Goal: Task Accomplishment & Management: Complete application form

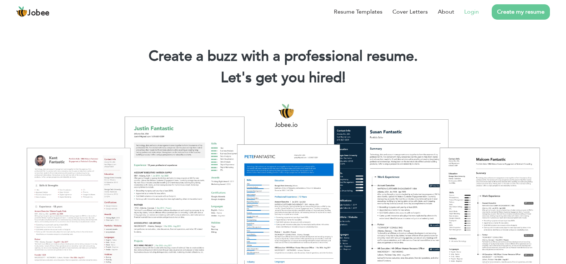
click at [474, 12] on link "Login" at bounding box center [471, 11] width 15 height 9
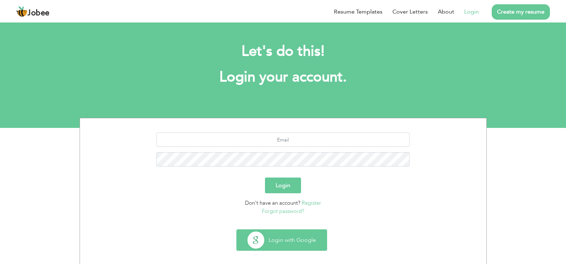
click at [290, 236] on button "Login with Google" at bounding box center [282, 240] width 90 height 21
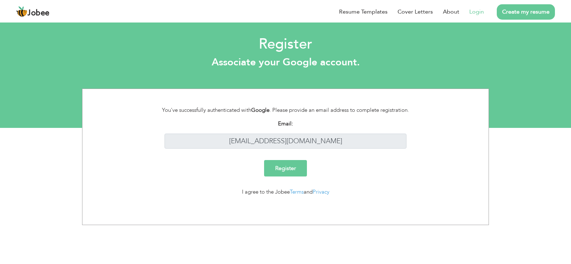
click at [280, 168] on input "Register" at bounding box center [285, 168] width 43 height 16
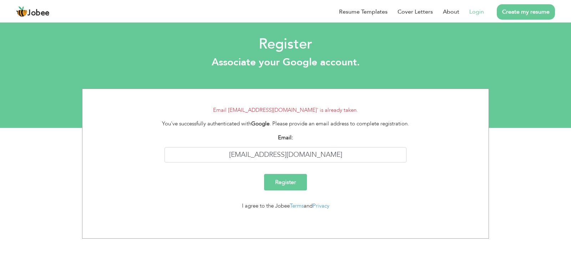
click at [483, 11] on link "Login" at bounding box center [476, 11] width 15 height 9
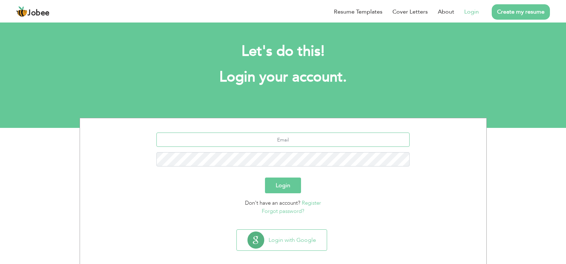
click at [294, 137] on input "text" at bounding box center [282, 139] width 253 height 14
type input "[EMAIL_ADDRESS][DOMAIN_NAME]"
click at [274, 191] on button "Login" at bounding box center [283, 185] width 36 height 16
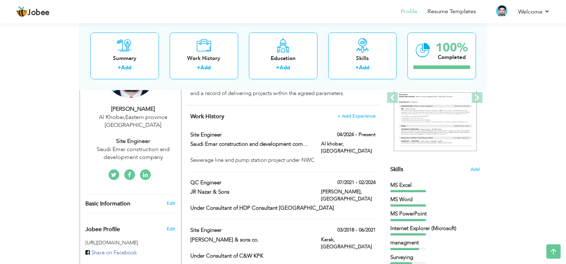
scroll to position [104, 0]
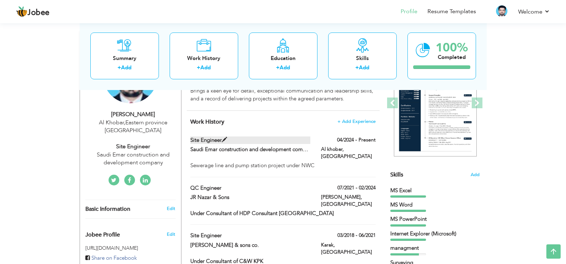
click at [224, 140] on span at bounding box center [224, 139] width 5 height 5
type input "Site engineer"
type input "Saudi Emar construction and development company"
type input "04/2024"
type input "Saudi Arabia"
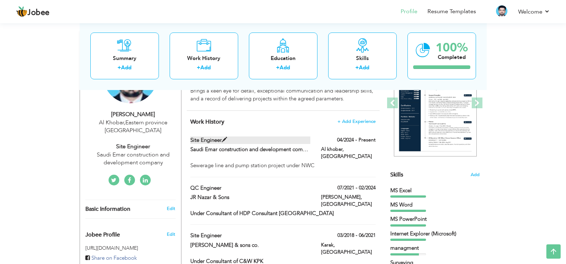
type input "Al khobar"
checkbox input "true"
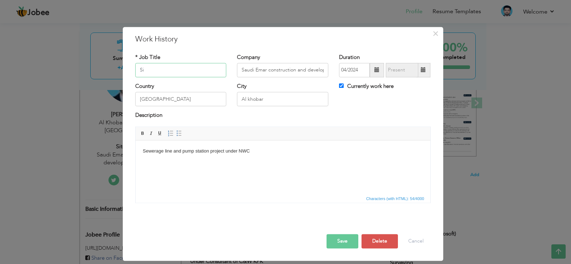
type input "S"
type input "QC Engineer"
click at [342, 242] on button "Save" at bounding box center [343, 241] width 32 height 14
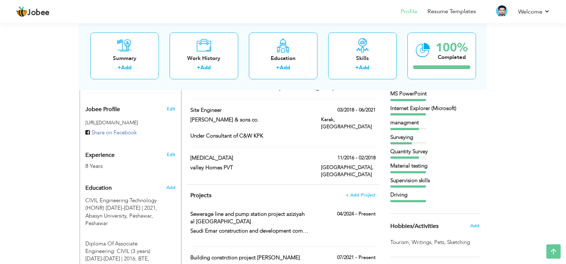
scroll to position [236, 0]
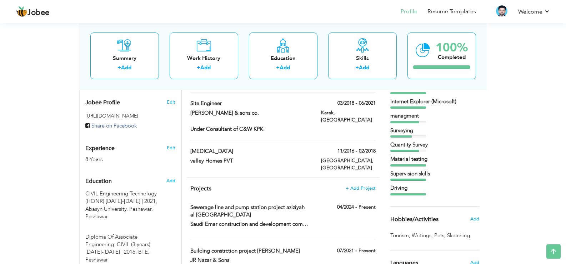
drag, startPoint x: 565, startPoint y: 124, endPoint x: 564, endPoint y: 136, distance: 12.5
click at [564, 136] on div "View Resume Export PDF Profile Summary Public Link Experience Education Awards …" at bounding box center [283, 253] width 566 height 937
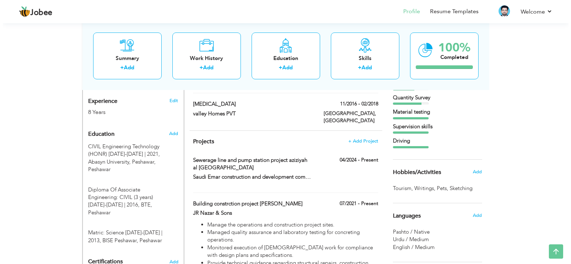
scroll to position [285, 0]
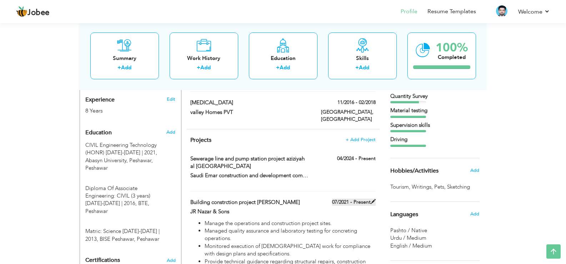
click at [358, 198] on label "07/2021 - Present" at bounding box center [354, 201] width 44 height 7
type input "Building constrction project [PERSON_NAME]"
type input "JR Nazar & Sons"
type input "07/2021"
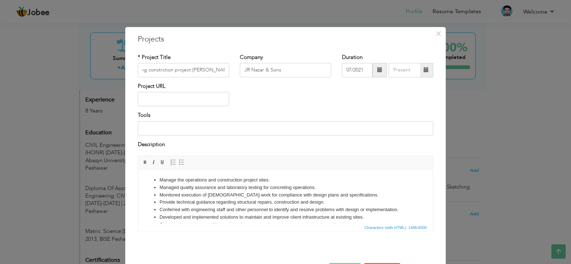
scroll to position [0, 0]
click at [424, 69] on span at bounding box center [426, 69] width 5 height 5
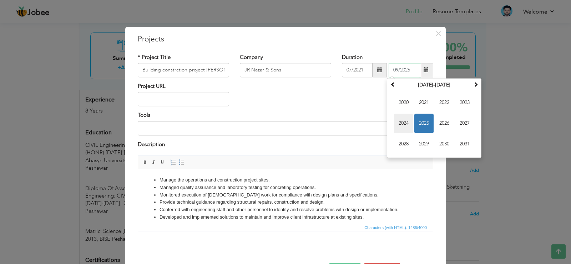
click at [402, 116] on span "2024" at bounding box center [403, 123] width 19 height 19
click at [425, 102] on span "Feb" at bounding box center [423, 102] width 19 height 19
type input "02/2024"
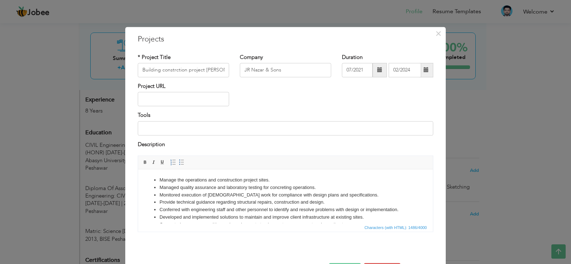
click at [394, 102] on div "Project URL" at bounding box center [285, 96] width 306 height 29
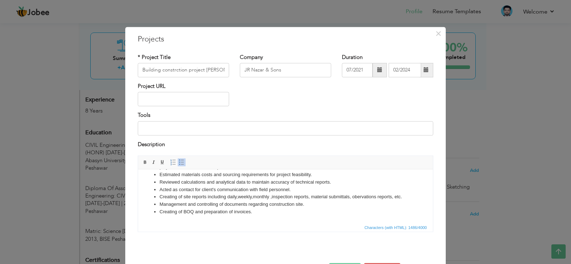
scroll to position [26, 0]
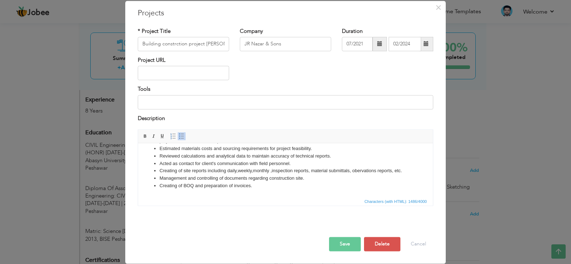
click at [345, 241] on button "Save" at bounding box center [345, 244] width 32 height 14
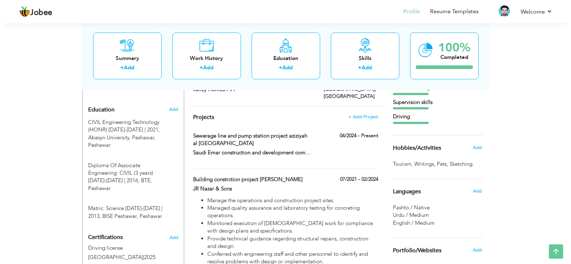
scroll to position [300, 0]
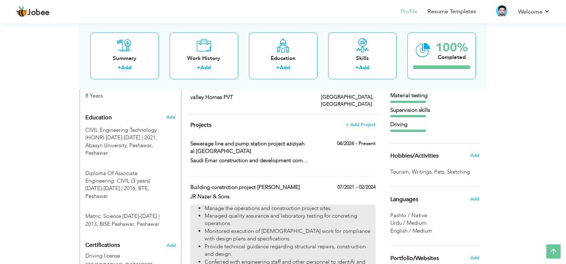
click at [292, 212] on li "Managed quality assurance and laboratory testing for concreting operations." at bounding box center [290, 219] width 171 height 15
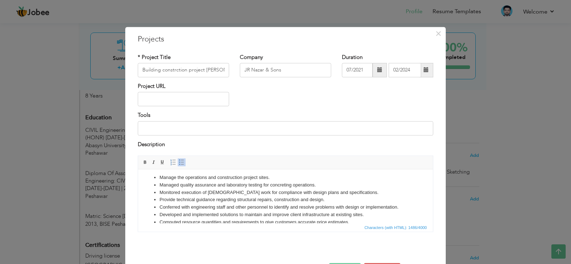
scroll to position [0, 0]
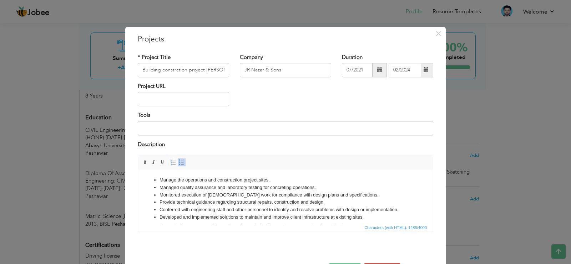
click at [165, 178] on li "Manage the operations and construction project sites." at bounding box center [286, 179] width 252 height 7
click at [270, 180] on li "Manage the operations and construction project sites." at bounding box center [286, 179] width 252 height 7
click at [180, 188] on li "Managing all kind of report such as ITPs , MAR, MIR, RFI,IR and other quality d…" at bounding box center [286, 187] width 252 height 7
click at [308, 190] on li "Managed all kind of report such as ITPs , MAR, MIR, RFI,IR and other quality do…" at bounding box center [286, 187] width 252 height 7
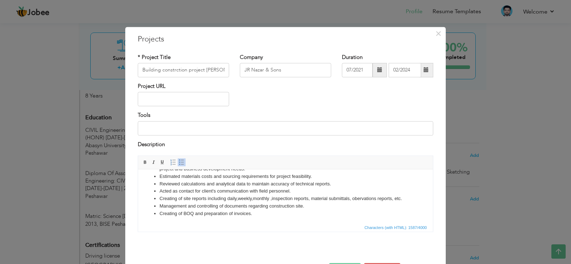
scroll to position [26, 0]
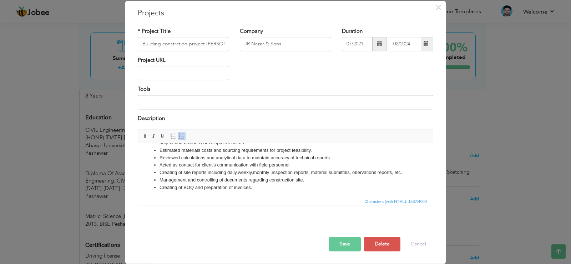
click at [332, 248] on button "Save" at bounding box center [345, 244] width 32 height 14
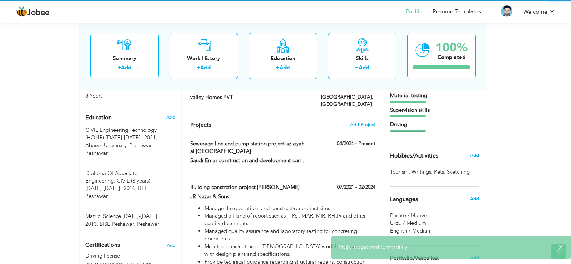
scroll to position [0, 0]
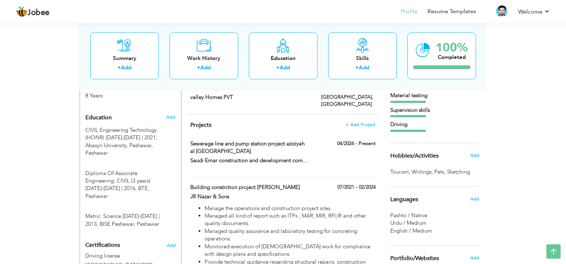
click at [285, 151] on div "Sewerage line and pump station project aziziyah al Khobar Saudi Arabia 04/2024 …" at bounding box center [282, 158] width 185 height 36
type input "Sewerage line and pump station project aziziyah al [GEOGRAPHIC_DATA]"
type input "Saudi Emar construction and development company"
type input "04/2024"
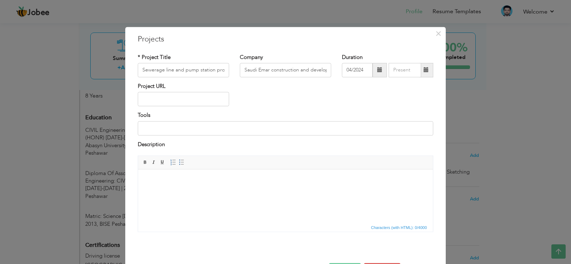
click at [216, 181] on body at bounding box center [285, 179] width 281 height 7
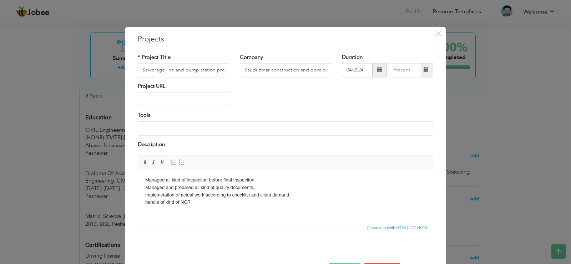
click at [159, 202] on body "Managed all kind of inspection before final Inspection. Managed and prepared al…" at bounding box center [285, 191] width 281 height 30
click at [195, 201] on body "Managed all kind of inspection before final Inspection. Managed and prepared al…" at bounding box center [285, 191] width 281 height 30
click at [176, 201] on body "Managed all kind of inspection before final Inspection. Managed and prepared al…" at bounding box center [285, 194] width 281 height 37
click at [160, 209] on body "Managed all kind of inspection before final Inspection. Managed and prepared al…" at bounding box center [285, 194] width 281 height 37
click at [197, 207] on body "Managed all kind of inspection before final Inspection. Managed and prepared al…" at bounding box center [285, 198] width 281 height 45
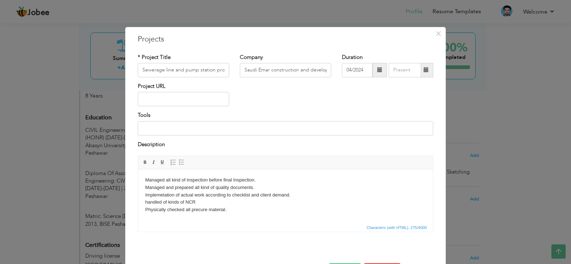
click at [206, 211] on body "Managed all kind of inspection before final Inspection. Managed and prepared al…" at bounding box center [285, 198] width 281 height 45
click at [184, 215] on body "Managed all kind of inspection before final Inspection. Managed and prepared al…" at bounding box center [285, 198] width 281 height 45
click at [152, 215] on body "Managed all kind of inspection before final Inspection. Managed and prepared al…" at bounding box center [285, 198] width 281 height 45
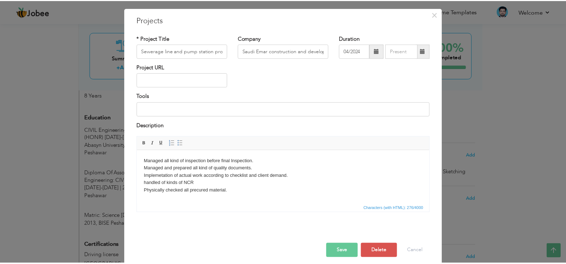
scroll to position [26, 0]
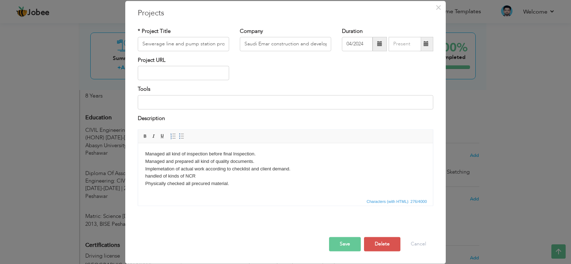
click at [348, 242] on button "Save" at bounding box center [345, 244] width 32 height 14
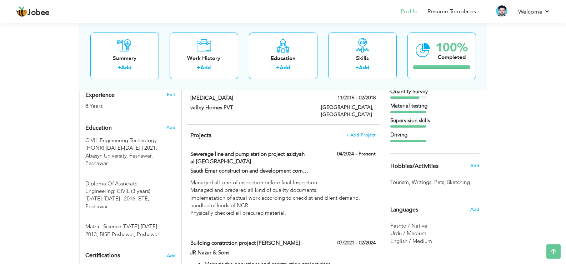
scroll to position [292, 0]
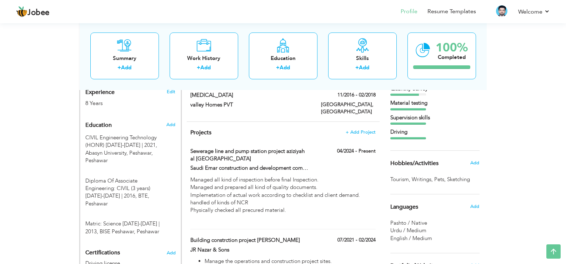
drag, startPoint x: 547, startPoint y: 108, endPoint x: 549, endPoint y: 119, distance: 10.5
click at [549, 119] on div "View Resume Export PDF Profile Summary Public Link Experience Education Awards …" at bounding box center [283, 227] width 566 height 997
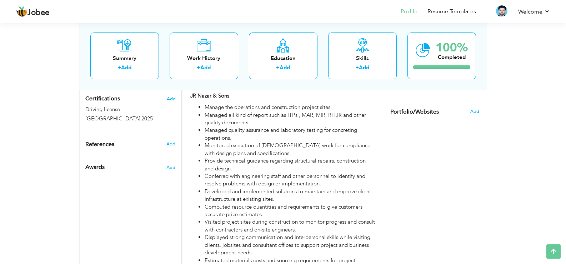
scroll to position [440, 0]
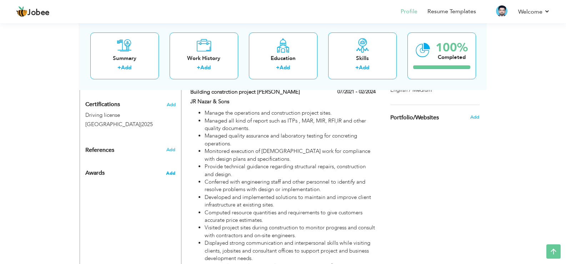
click at [172, 170] on span "Add" at bounding box center [170, 173] width 9 height 6
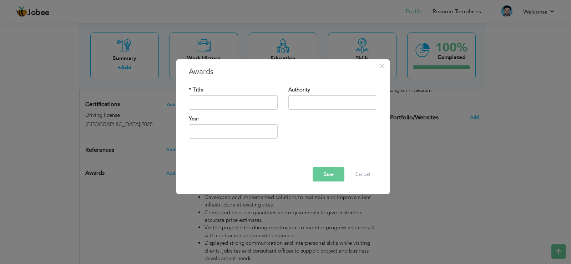
click at [207, 74] on h3 "Awards" at bounding box center [283, 71] width 188 height 11
drag, startPoint x: 208, startPoint y: 68, endPoint x: 380, endPoint y: 67, distance: 172.1
click at [380, 67] on div "× Awards" at bounding box center [282, 71] width 199 height 11
click at [380, 67] on span "×" at bounding box center [382, 66] width 6 height 13
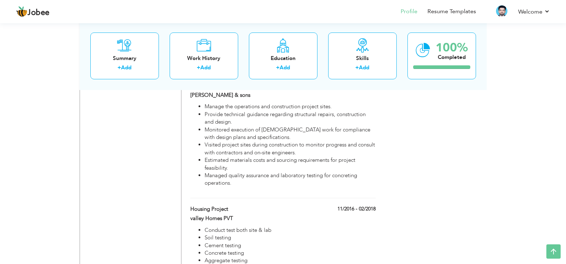
scroll to position [709, 0]
click at [441, 10] on link "Resume Templates" at bounding box center [451, 11] width 49 height 8
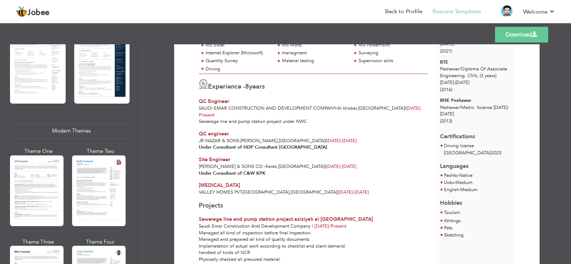
scroll to position [261, 0]
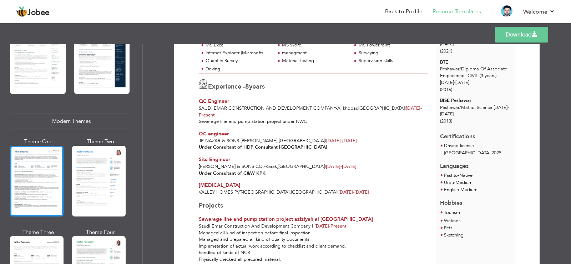
click at [47, 168] on div at bounding box center [37, 181] width 54 height 71
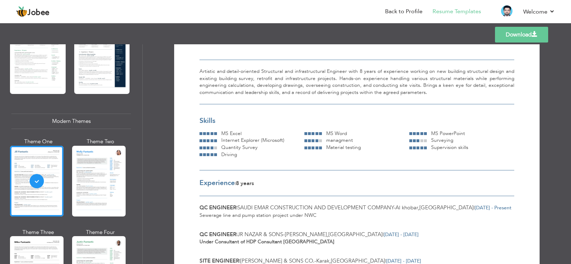
scroll to position [0, 0]
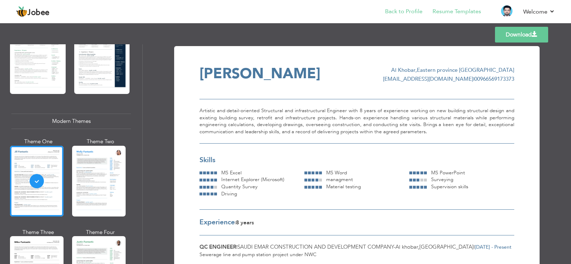
click at [409, 6] on li "Back to Profile" at bounding box center [398, 11] width 47 height 19
click at [408, 10] on link "Back to Profile" at bounding box center [403, 11] width 37 height 8
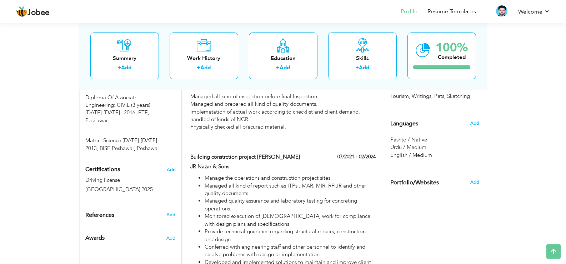
scroll to position [388, 0]
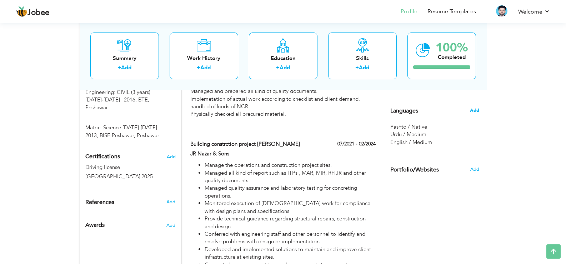
click at [474, 108] on span "Add" at bounding box center [474, 110] width 9 height 6
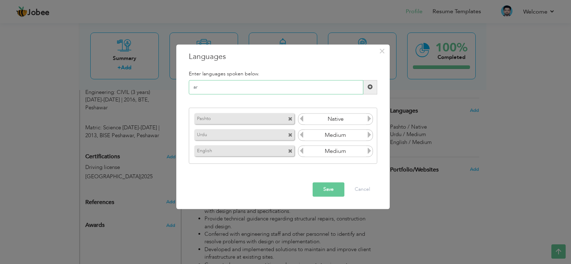
type input "a"
type input "Arabic"
click at [371, 81] on span at bounding box center [370, 87] width 14 height 14
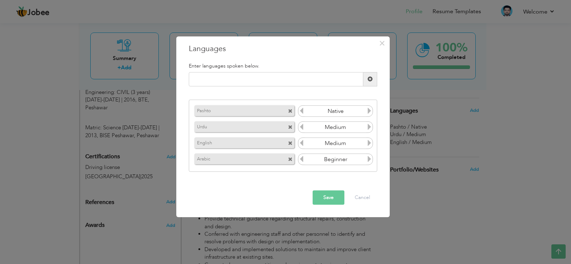
click at [302, 160] on icon at bounding box center [301, 159] width 6 height 6
click at [321, 195] on button "Save" at bounding box center [329, 197] width 32 height 14
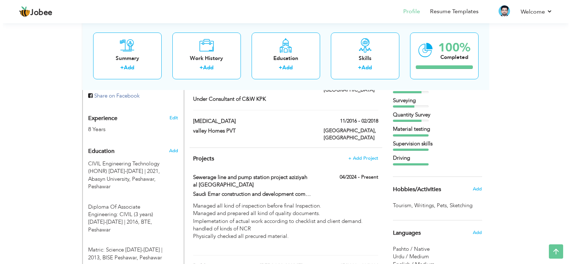
scroll to position [272, 0]
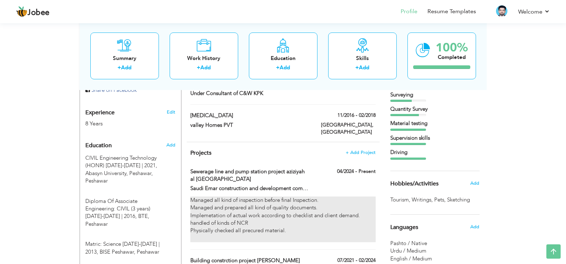
click at [225, 196] on div "Managed all kind of inspection before final Inspection. Managed and prepared al…" at bounding box center [282, 219] width 185 height 46
type input "Sewerage line and pump station project aziziyah al [GEOGRAPHIC_DATA]"
type input "Saudi Emar construction and development company"
type input "04/2024"
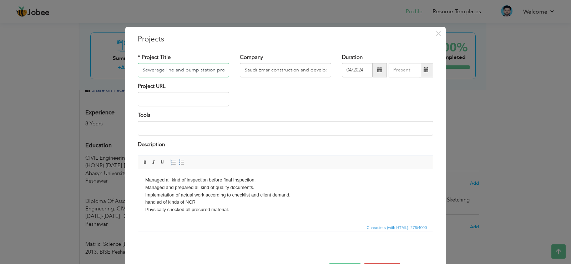
scroll to position [0, 77]
click at [146, 178] on body "Managed all kind of inspection before final Inspection. Managed and prepared al…" at bounding box center [285, 198] width 281 height 45
click at [180, 163] on span at bounding box center [182, 163] width 6 height 6
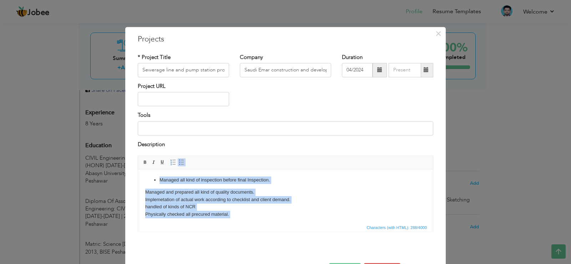
scroll to position [10, 0]
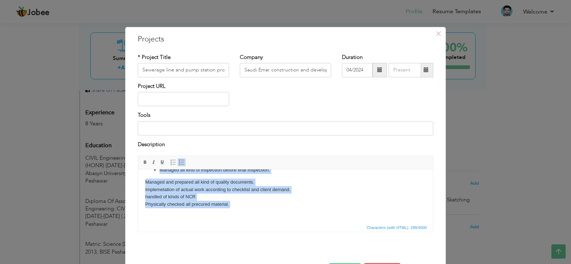
drag, startPoint x: 158, startPoint y: 179, endPoint x: 173, endPoint y: 220, distance: 43.5
click at [173, 220] on html "Managed all kind of inspection before final Inspection. Managed and prepared al…" at bounding box center [285, 191] width 295 height 64
click at [179, 161] on span at bounding box center [182, 163] width 6 height 6
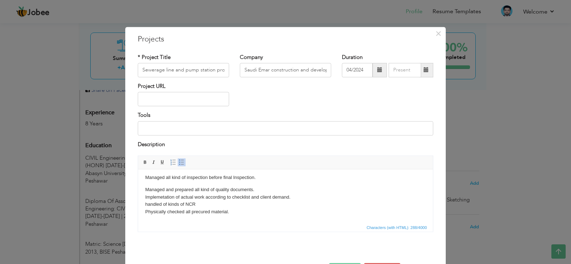
scroll to position [2, 0]
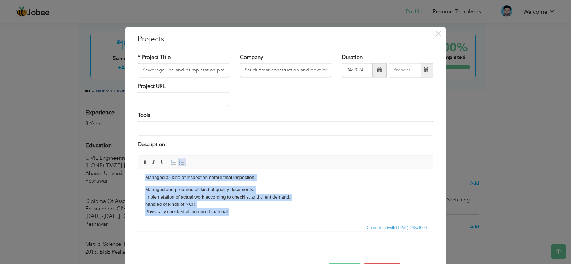
click at [179, 161] on span at bounding box center [182, 163] width 6 height 6
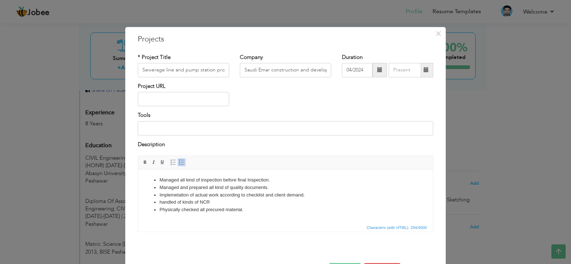
click at [206, 250] on div at bounding box center [285, 250] width 306 height 4
click at [253, 223] on span "Characters (with HTML): 294/4000" at bounding box center [285, 227] width 295 height 9
click at [279, 196] on li "Implemetation of actual work according to checklist and client demand." at bounding box center [286, 194] width 252 height 7
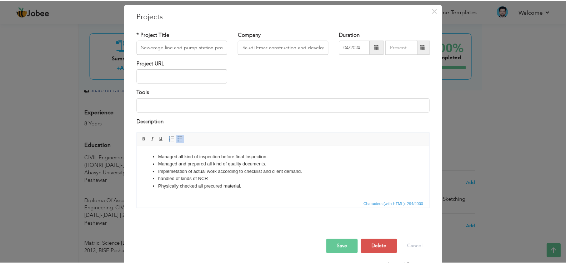
scroll to position [26, 0]
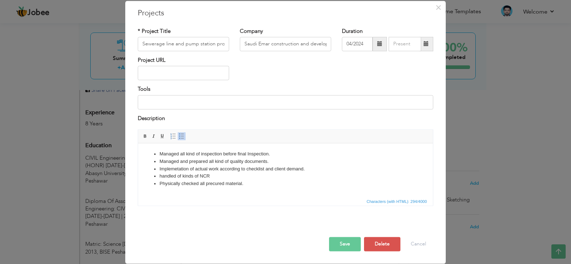
click at [344, 243] on button "Save" at bounding box center [345, 244] width 32 height 14
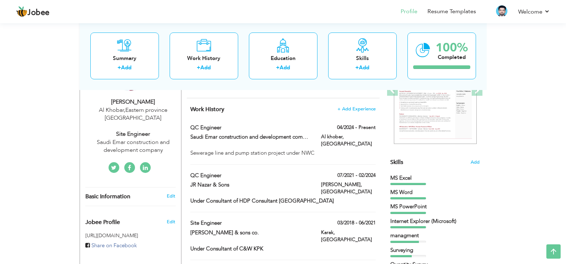
scroll to position [118, 0]
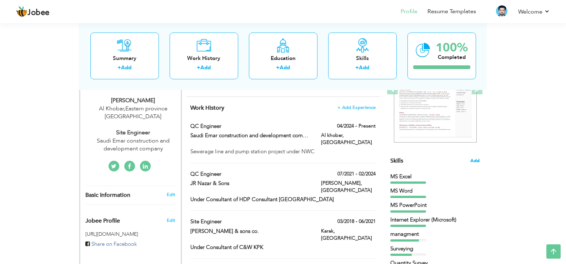
click at [474, 161] on span "Add" at bounding box center [474, 160] width 9 height 7
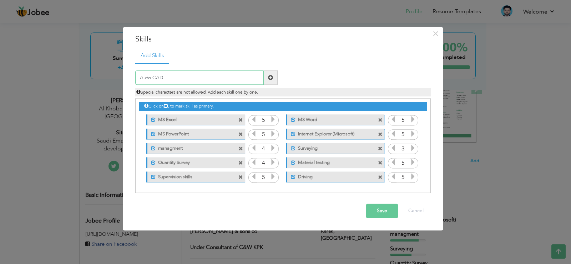
type input "Auto CAD"
click at [269, 79] on span at bounding box center [270, 77] width 5 height 5
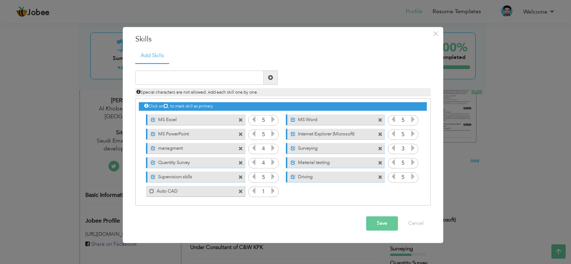
click at [272, 190] on icon at bounding box center [273, 191] width 6 height 6
click at [252, 190] on icon at bounding box center [254, 191] width 6 height 6
click at [380, 220] on button "Save" at bounding box center [382, 223] width 32 height 14
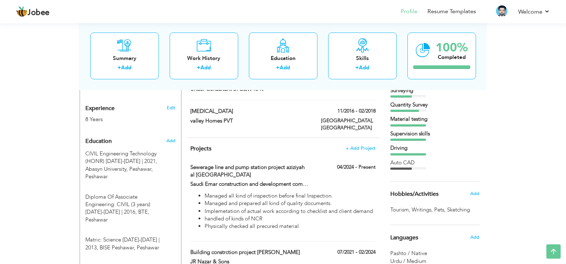
scroll to position [265, 0]
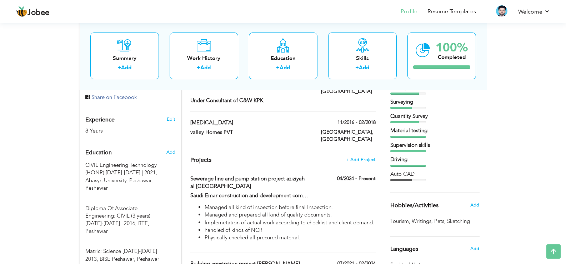
click at [398, 174] on div "Auto CAD" at bounding box center [434, 173] width 89 height 7
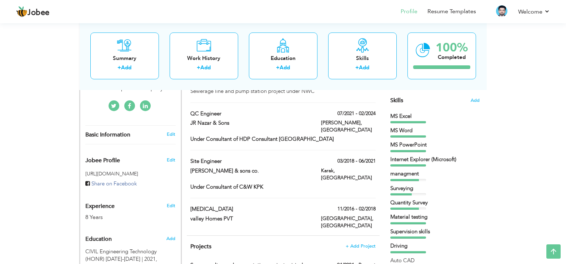
scroll to position [155, 0]
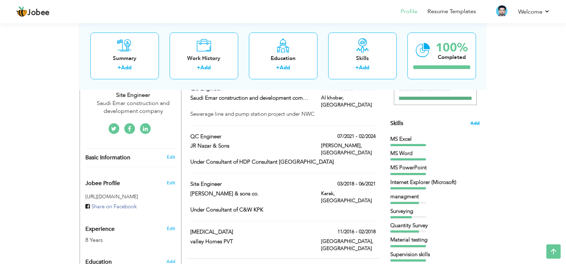
click at [476, 122] on span "Add" at bounding box center [474, 123] width 9 height 7
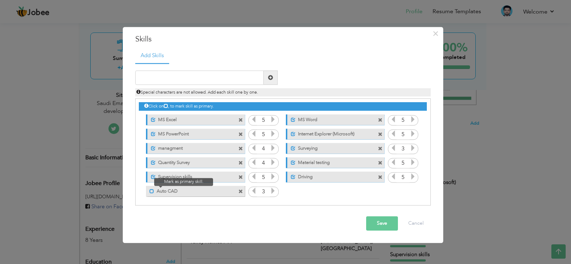
click at [152, 191] on span at bounding box center [152, 191] width 5 height 5
click at [381, 226] on button "Save" at bounding box center [382, 223] width 32 height 14
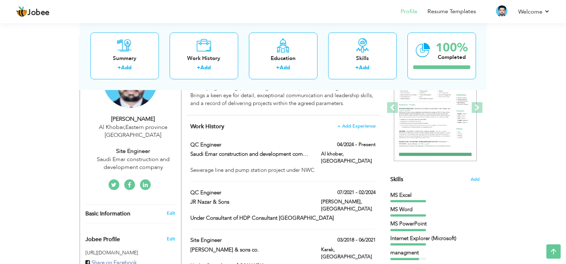
scroll to position [94, 0]
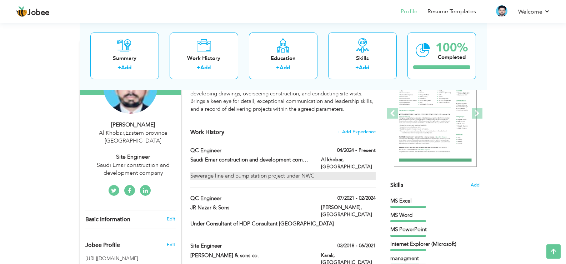
click at [300, 172] on div "Sewerage line and pump station project under NWC" at bounding box center [282, 175] width 185 height 7
type input "QC Engineer"
type input "Saudi Emar construction and development company"
type input "04/2024"
type input "[GEOGRAPHIC_DATA]"
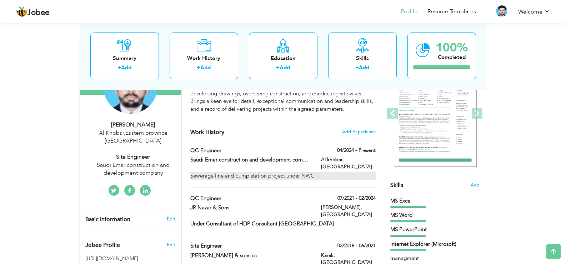
type input "Al khobar"
checkbox input "true"
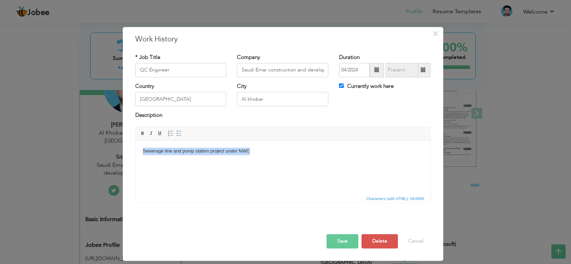
drag, startPoint x: 249, startPoint y: 150, endPoint x: 135, endPoint y: 140, distance: 114.7
click at [135, 140] on html "Sewerage line and pump station project under NWC" at bounding box center [282, 151] width 295 height 22
click at [142, 131] on span at bounding box center [143, 133] width 6 height 6
click at [338, 244] on button "Save" at bounding box center [343, 241] width 32 height 14
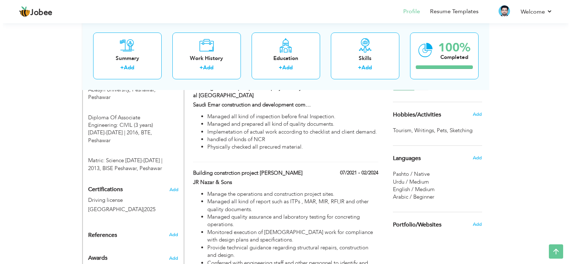
scroll to position [351, 0]
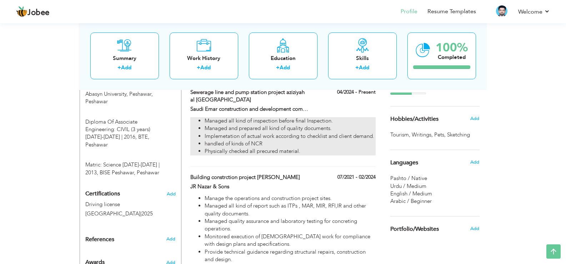
click at [345, 132] on li "Implemetation of actual work according to checklist and client demand." at bounding box center [290, 135] width 171 height 7
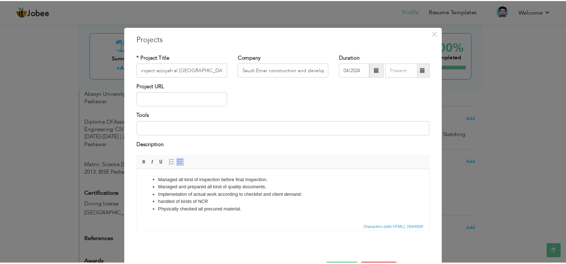
scroll to position [0, 0]
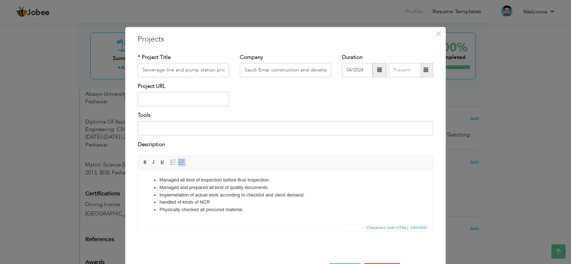
click at [110, 176] on div "× Projects * Project Title Sewerage line and pump station project aziziyah al K…" at bounding box center [285, 132] width 571 height 264
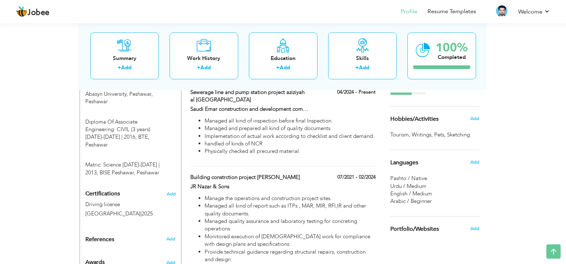
click at [111, 190] on span "Certifications" at bounding box center [102, 194] width 35 height 8
click at [167, 191] on span "Add" at bounding box center [170, 193] width 9 height 5
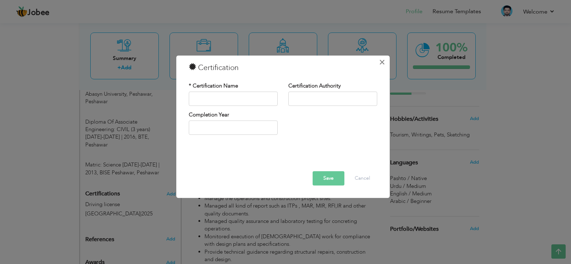
click at [387, 62] on button "×" at bounding box center [382, 61] width 11 height 11
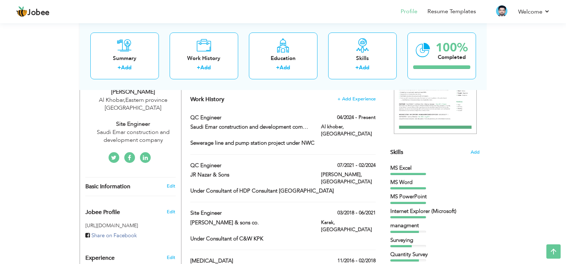
scroll to position [108, 0]
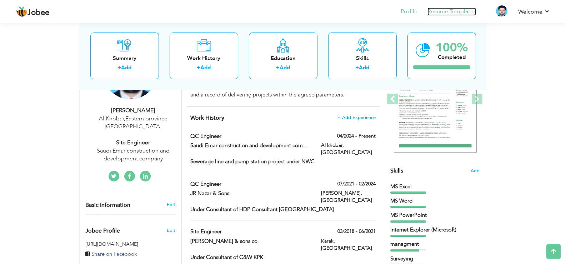
click at [460, 10] on link "Resume Templates" at bounding box center [451, 11] width 49 height 8
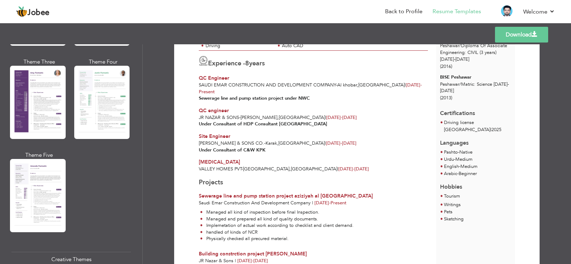
scroll to position [646, 0]
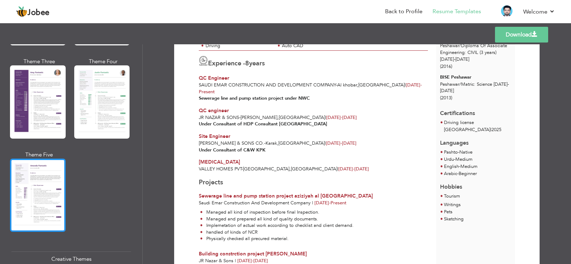
click at [17, 177] on div at bounding box center [38, 194] width 56 height 73
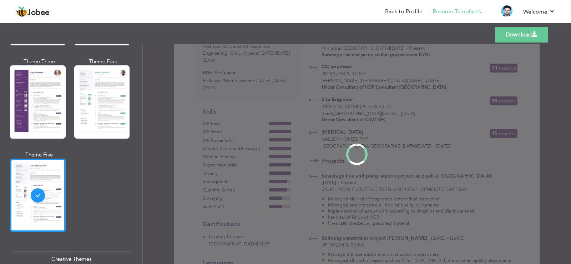
scroll to position [0, 0]
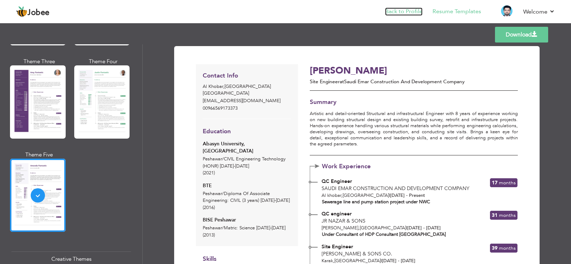
click at [396, 8] on link "Back to Profile" at bounding box center [403, 11] width 37 height 8
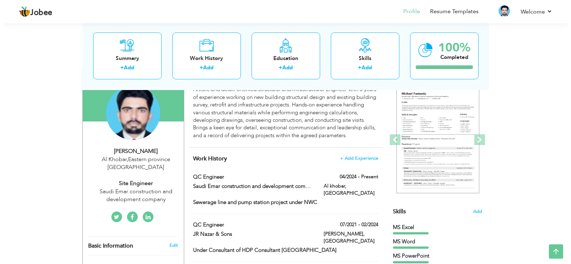
scroll to position [69, 0]
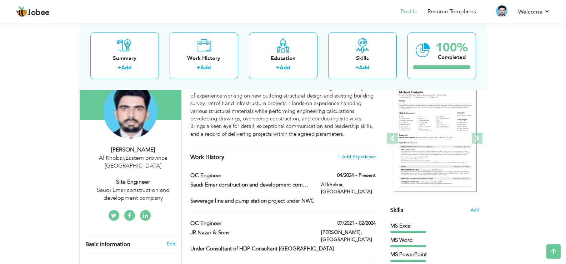
click at [131, 180] on div "Site engineer" at bounding box center [133, 182] width 96 height 8
type input "Ikhlaq"
type input "[PERSON_NAME]"
type input "00966569173373"
select select "number:191"
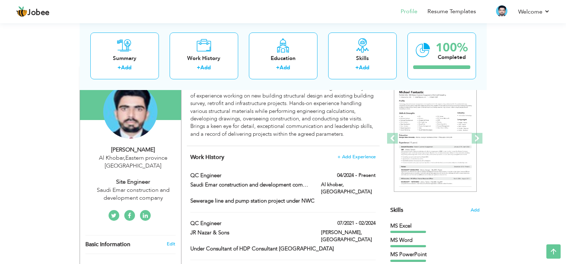
type input "[GEOGRAPHIC_DATA]"
type input "Al Khobar"
select select "number:10"
type input "Saudi Emar construction and development company"
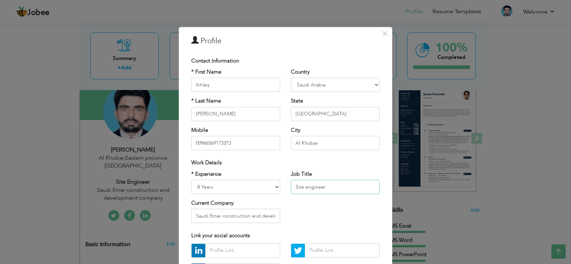
click at [328, 186] on input "Site engineer" at bounding box center [335, 187] width 89 height 14
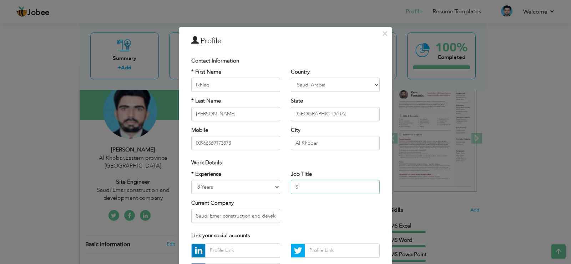
type input "S"
type input "QC Engineer"
click at [322, 198] on div "Job Title QC Engineer" at bounding box center [336, 184] width 100 height 29
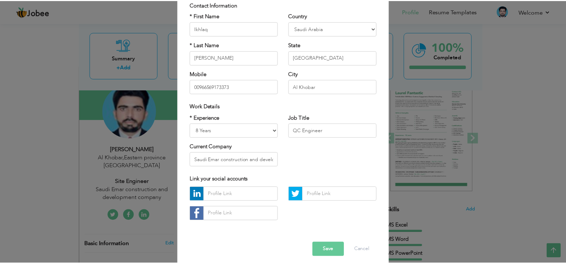
scroll to position [62, 0]
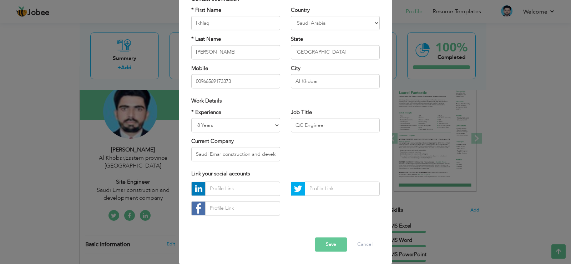
click at [327, 242] on button "Save" at bounding box center [331, 244] width 32 height 14
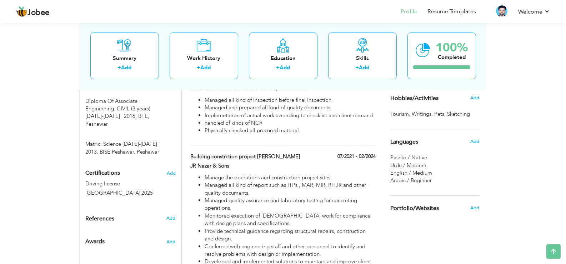
scroll to position [0, 0]
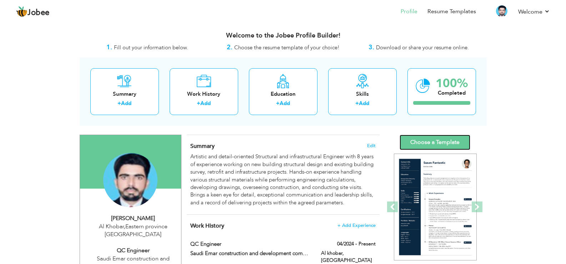
click at [435, 143] on link "Choose a Template" at bounding box center [434, 142] width 71 height 15
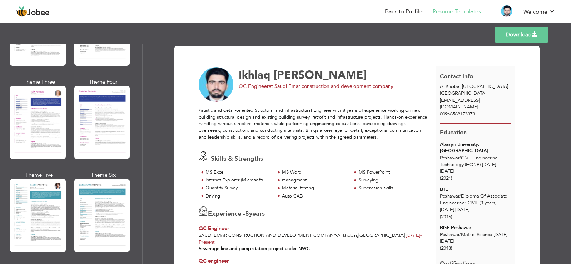
scroll to position [942, 0]
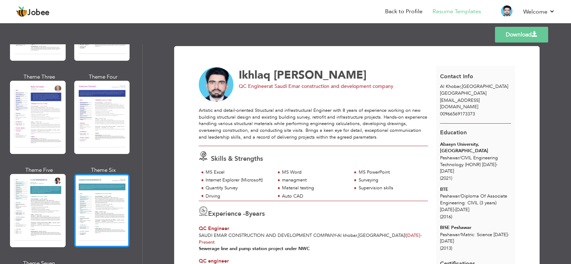
click at [109, 197] on div at bounding box center [102, 210] width 56 height 73
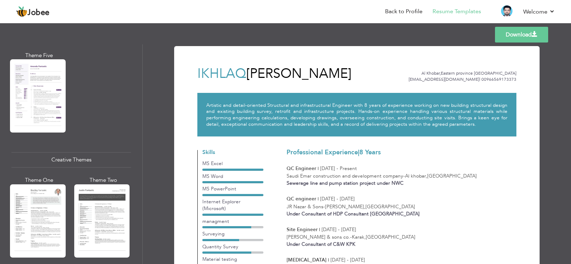
scroll to position [722, 0]
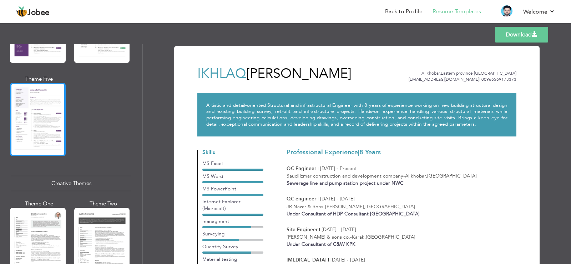
click at [48, 124] on div at bounding box center [38, 119] width 56 height 73
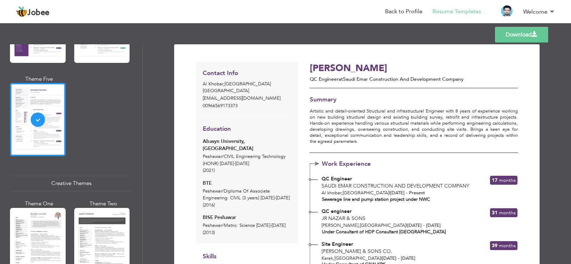
scroll to position [0, 0]
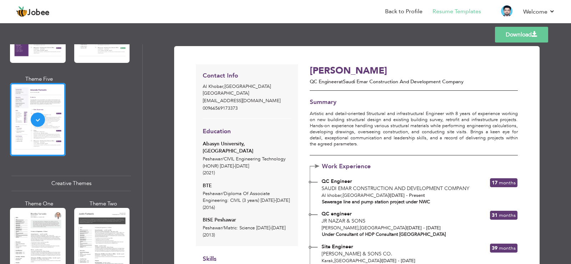
click at [527, 32] on link "Download" at bounding box center [521, 35] width 53 height 16
